Goal: Use online tool/utility: Utilize a website feature to perform a specific function

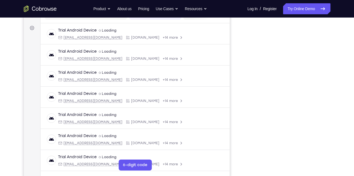
scroll to position [76, 0]
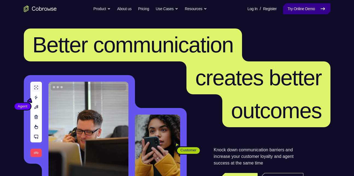
click at [166, 14] on link "Try Online Demo" at bounding box center [306, 8] width 47 height 11
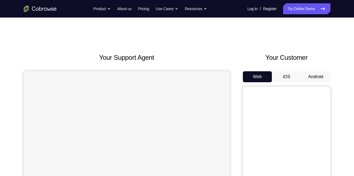
click at [317, 78] on button "Android" at bounding box center [315, 76] width 29 height 11
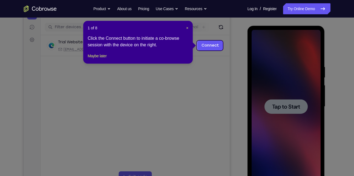
click at [278, 126] on icon at bounding box center [179, 88] width 358 height 176
click at [208, 45] on link "Connect" at bounding box center [210, 46] width 26 height 10
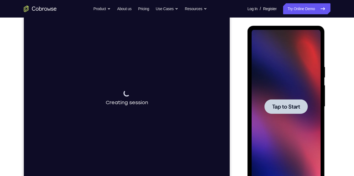
click at [288, 109] on span "Tap to Start" at bounding box center [286, 106] width 28 height 5
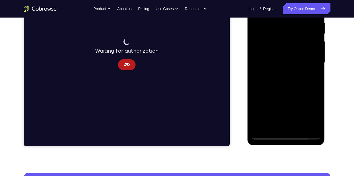
scroll to position [110, 0]
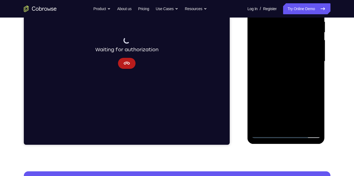
click at [284, 135] on div at bounding box center [286, 61] width 69 height 153
click at [312, 110] on div at bounding box center [286, 61] width 69 height 153
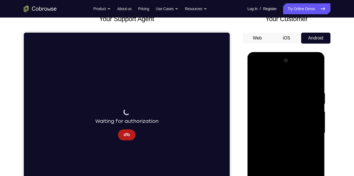
click at [279, 79] on div at bounding box center [286, 132] width 69 height 153
click at [286, 101] on div at bounding box center [286, 132] width 69 height 153
click at [307, 97] on div at bounding box center [286, 132] width 69 height 153
click at [295, 132] on div at bounding box center [286, 132] width 69 height 153
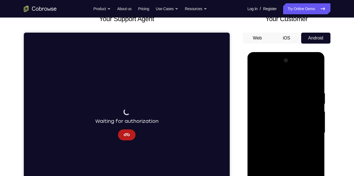
click at [310, 118] on div at bounding box center [286, 132] width 69 height 153
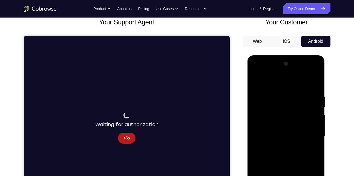
scroll to position [35, 0]
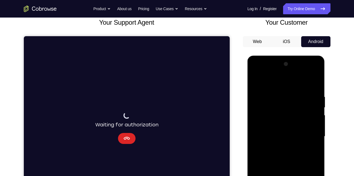
click at [125, 139] on icon "Cancel" at bounding box center [127, 138] width 6 height 3
click at [128, 138] on icon "Cancel" at bounding box center [126, 138] width 7 height 7
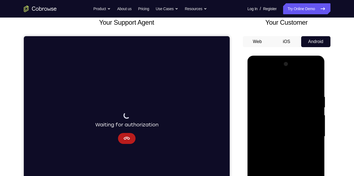
click at [310, 138] on div at bounding box center [286, 136] width 69 height 153
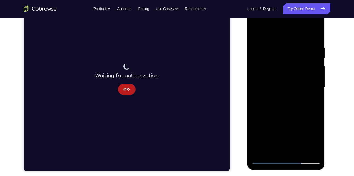
scroll to position [95, 0]
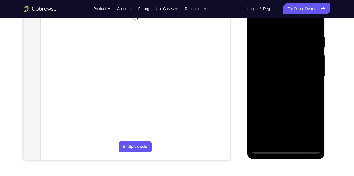
click at [266, 148] on div at bounding box center [286, 76] width 69 height 153
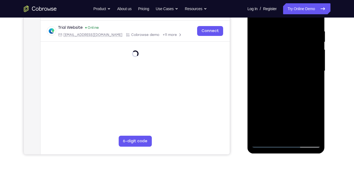
scroll to position [101, 0]
click at [309, 70] on div at bounding box center [286, 70] width 69 height 153
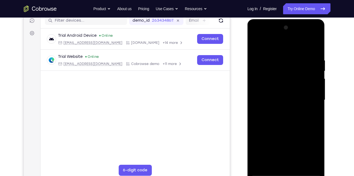
scroll to position [73, 0]
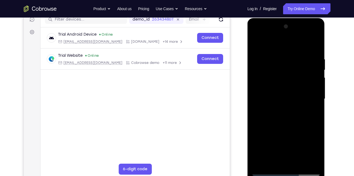
click at [281, 108] on div at bounding box center [286, 98] width 69 height 153
click at [279, 93] on div at bounding box center [286, 98] width 69 height 153
click at [272, 89] on div at bounding box center [286, 98] width 69 height 153
click at [276, 98] on div at bounding box center [286, 98] width 69 height 153
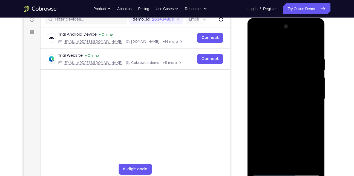
click at [275, 116] on div at bounding box center [286, 98] width 69 height 153
click at [275, 101] on div at bounding box center [286, 98] width 69 height 153
click at [276, 118] on div at bounding box center [286, 98] width 69 height 153
click at [302, 115] on div at bounding box center [286, 98] width 69 height 153
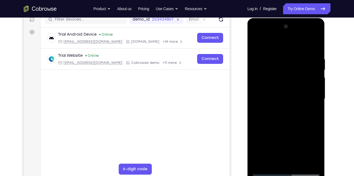
drag, startPoint x: 288, startPoint y: 138, endPoint x: 303, endPoint y: 75, distance: 65.6
click at [303, 75] on div at bounding box center [286, 98] width 69 height 153
click at [316, 68] on div at bounding box center [286, 98] width 69 height 153
click at [298, 162] on div at bounding box center [286, 98] width 69 height 153
click at [286, 127] on div at bounding box center [286, 98] width 69 height 153
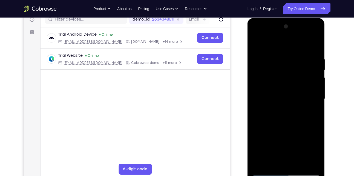
click at [282, 125] on div at bounding box center [286, 98] width 69 height 153
click at [269, 44] on div at bounding box center [286, 98] width 69 height 153
drag, startPoint x: 281, startPoint y: 133, endPoint x: 282, endPoint y: 78, distance: 55.6
click at [282, 78] on div at bounding box center [286, 98] width 69 height 153
click at [300, 164] on div at bounding box center [286, 98] width 69 height 153
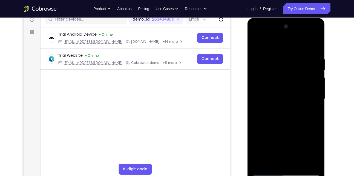
click at [277, 91] on div at bounding box center [286, 98] width 69 height 153
click at [272, 159] on div at bounding box center [286, 98] width 69 height 153
click at [315, 113] on div at bounding box center [286, 98] width 69 height 153
click at [310, 112] on div at bounding box center [286, 98] width 69 height 153
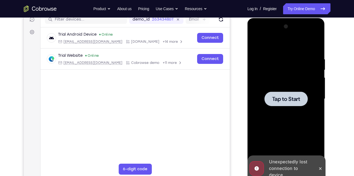
click at [285, 104] on div at bounding box center [286, 98] width 43 height 15
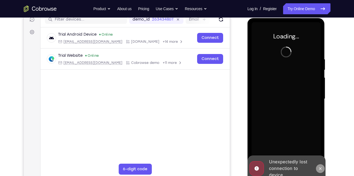
click at [320, 171] on button at bounding box center [320, 168] width 9 height 9
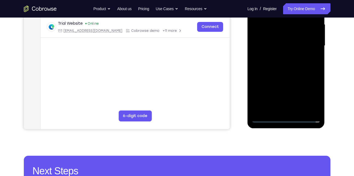
scroll to position [126, 0]
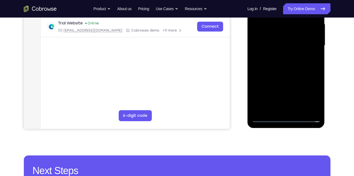
click at [288, 117] on div at bounding box center [286, 45] width 69 height 153
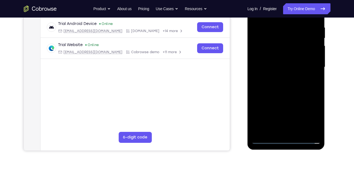
click at [308, 113] on div at bounding box center [286, 66] width 69 height 153
